Goal: Information Seeking & Learning: Learn about a topic

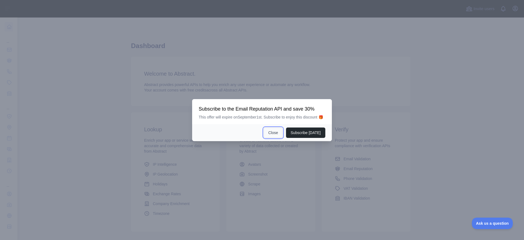
click at [268, 135] on button "Close" at bounding box center [273, 132] width 19 height 10
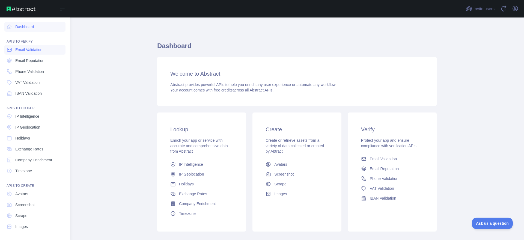
click at [22, 53] on link "Email Validation" at bounding box center [34, 50] width 61 height 10
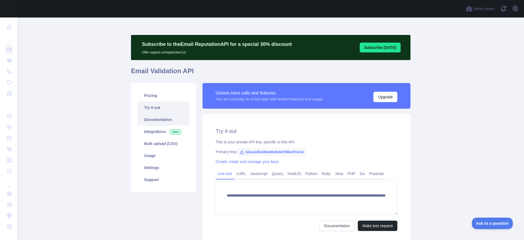
click at [151, 120] on link "Documentation" at bounding box center [163, 119] width 52 height 12
click at [150, 100] on link "Pricing" at bounding box center [163, 95] width 52 height 12
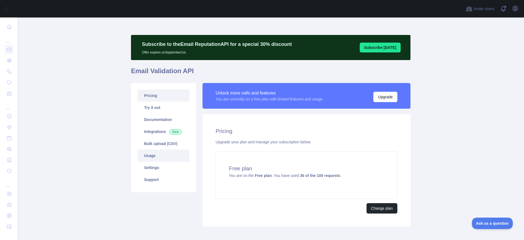
click at [150, 160] on link "Usage" at bounding box center [163, 156] width 52 height 12
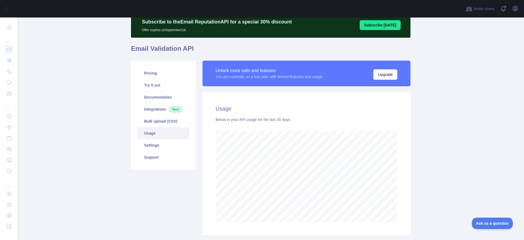
scroll to position [23, 0]
